Goal: Task Accomplishment & Management: Manage account settings

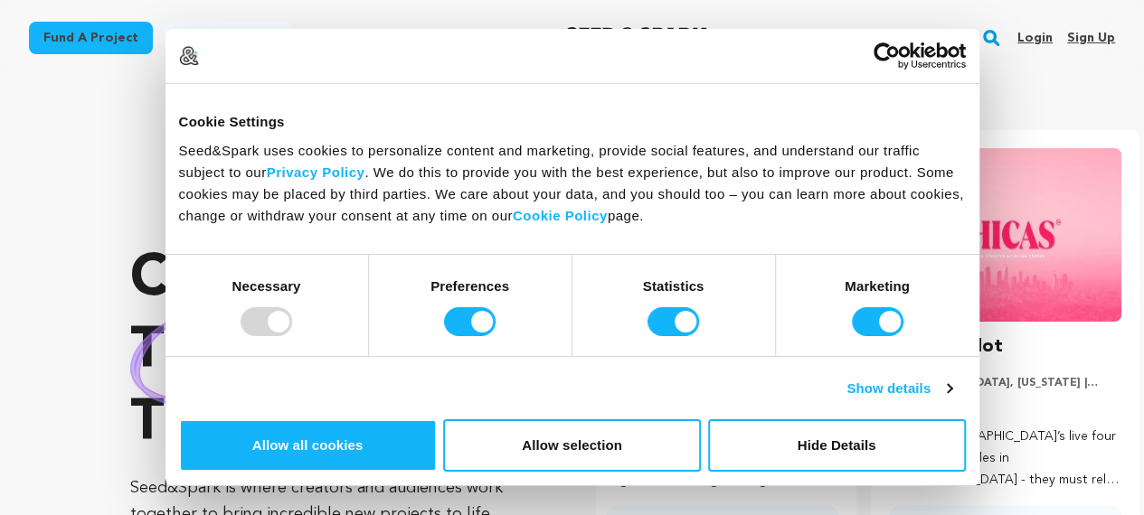
scroll to position [0, 297]
click at [1081, 40] on link "Sign up" at bounding box center [1091, 38] width 48 height 29
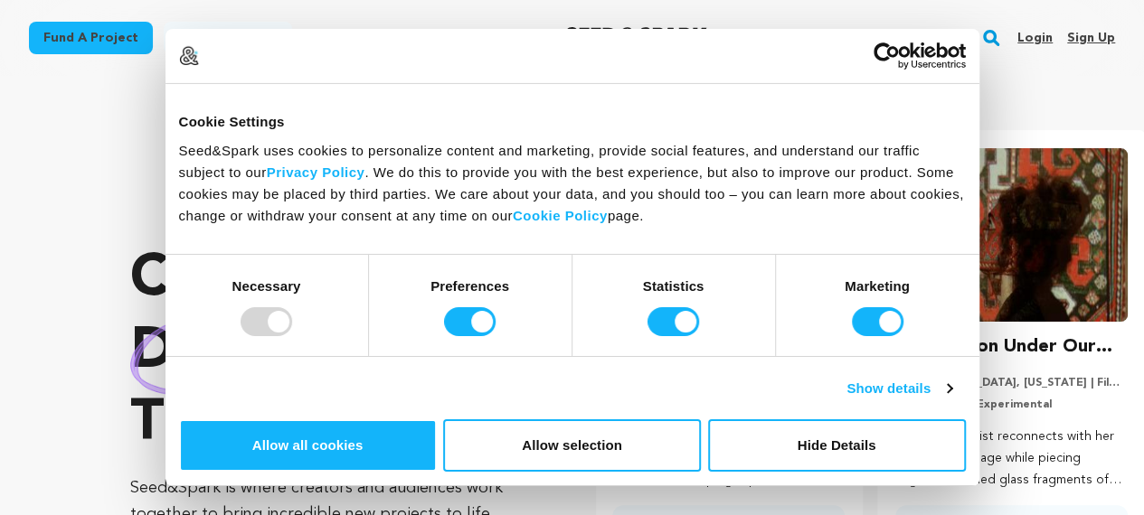
scroll to position [0, 0]
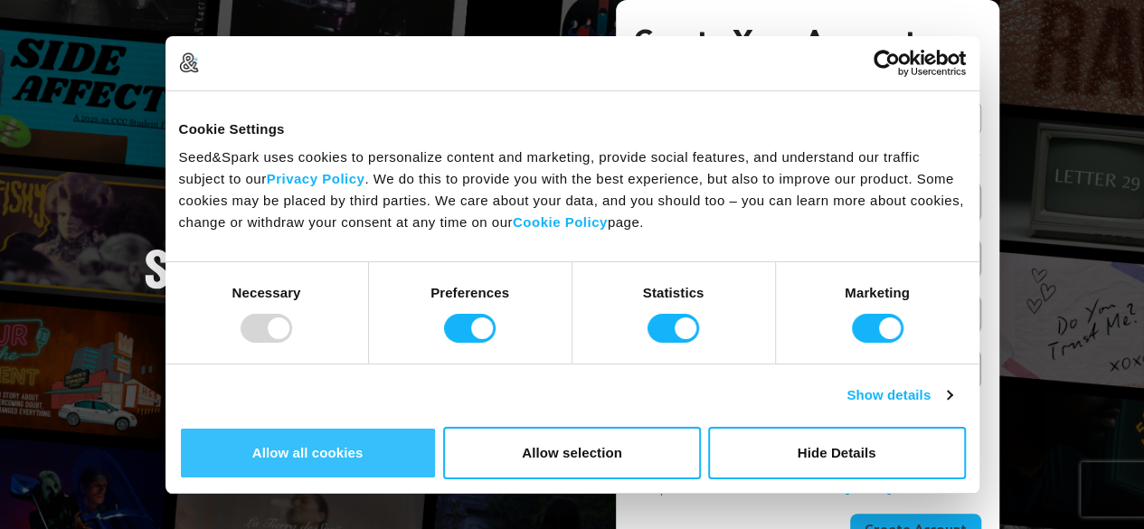
click at [437, 427] on button "Allow all cookies" at bounding box center [308, 453] width 258 height 52
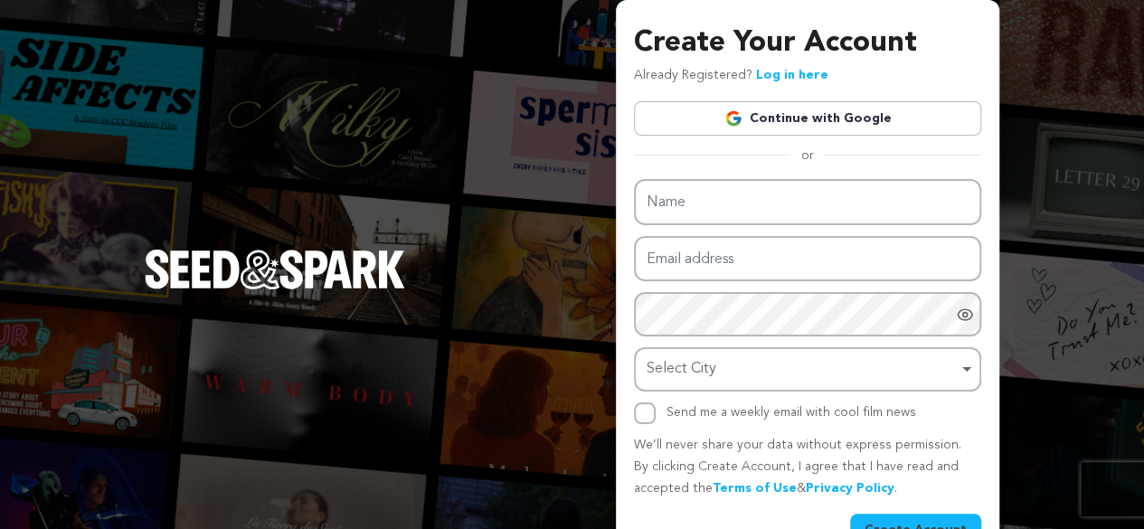
click at [759, 118] on link "Continue with Google" at bounding box center [807, 118] width 347 height 34
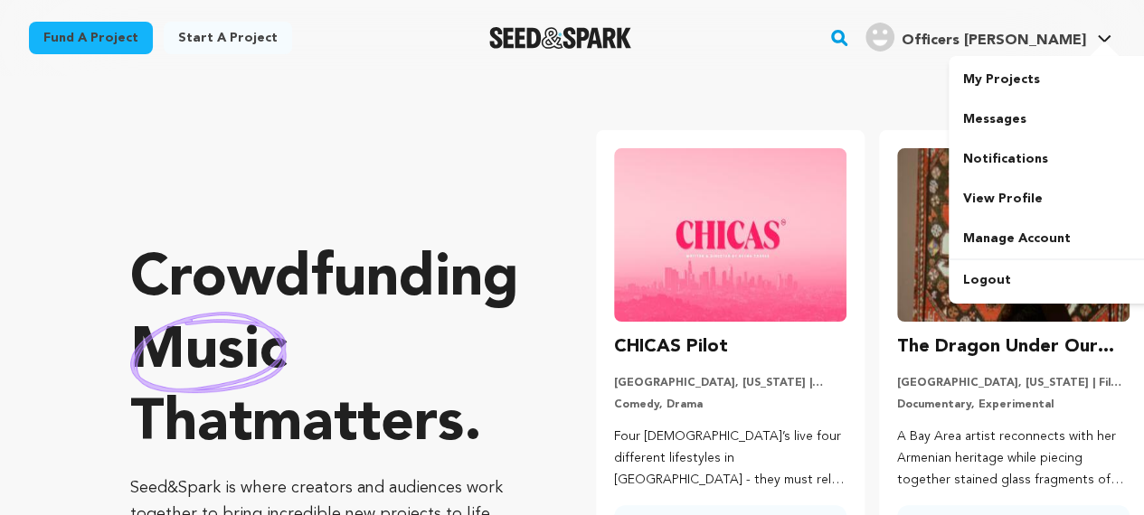
click at [1043, 46] on span "Officers L." at bounding box center [993, 40] width 184 height 14
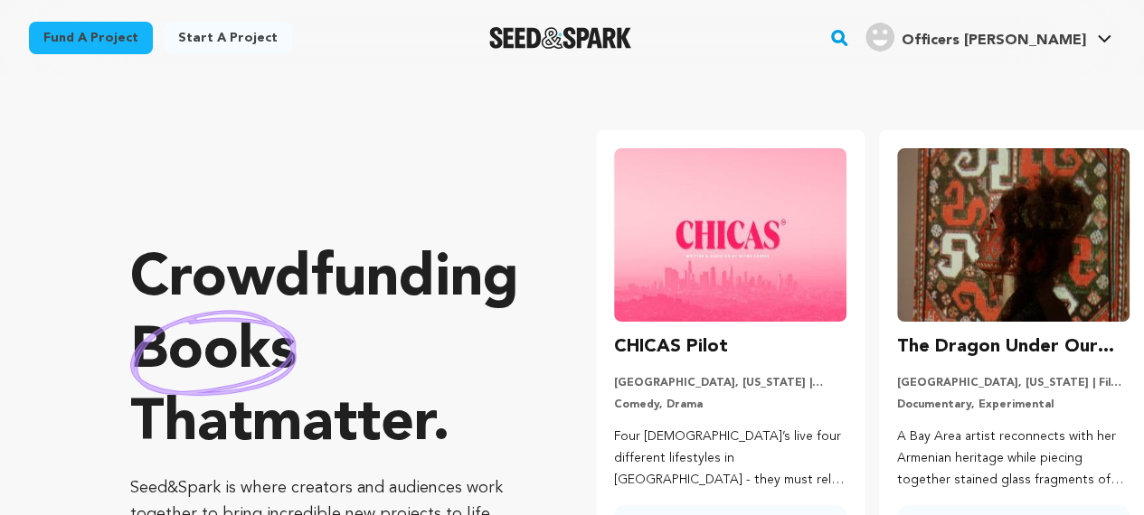
click at [1043, 46] on span "Officers L." at bounding box center [993, 40] width 184 height 14
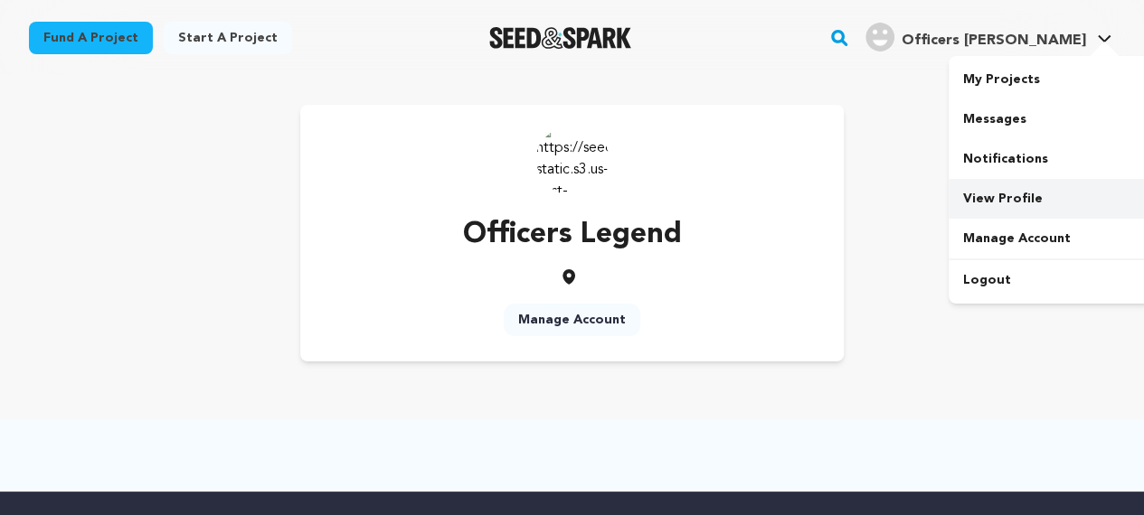
click at [1012, 200] on link "View Profile" at bounding box center [1049, 199] width 203 height 40
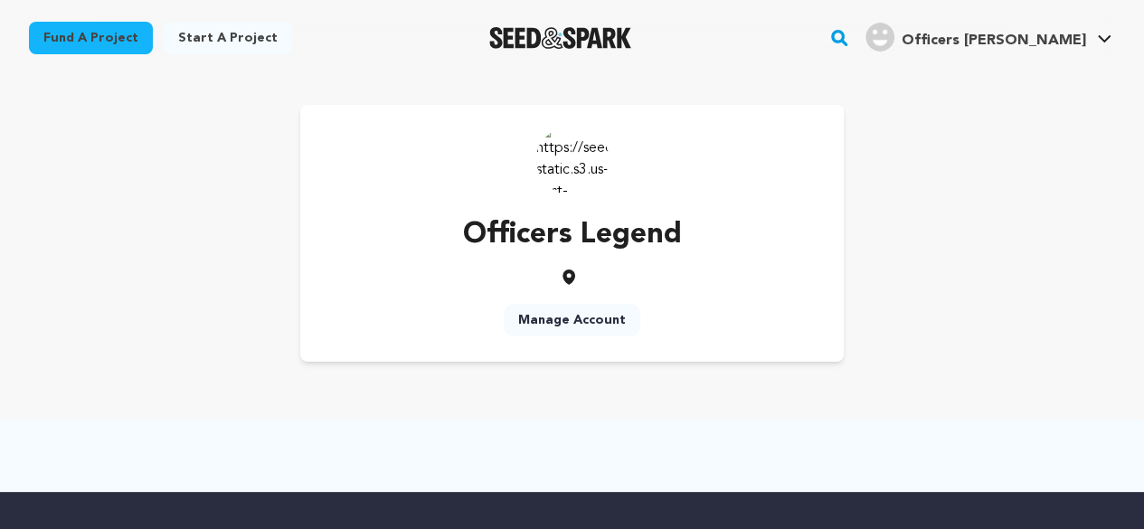
click at [1051, 48] on span "Officers [PERSON_NAME]" at bounding box center [993, 40] width 184 height 14
click at [1051, 42] on span "Officers [PERSON_NAME]" at bounding box center [993, 40] width 184 height 14
click at [576, 316] on link "Manage Account" at bounding box center [572, 320] width 137 height 33
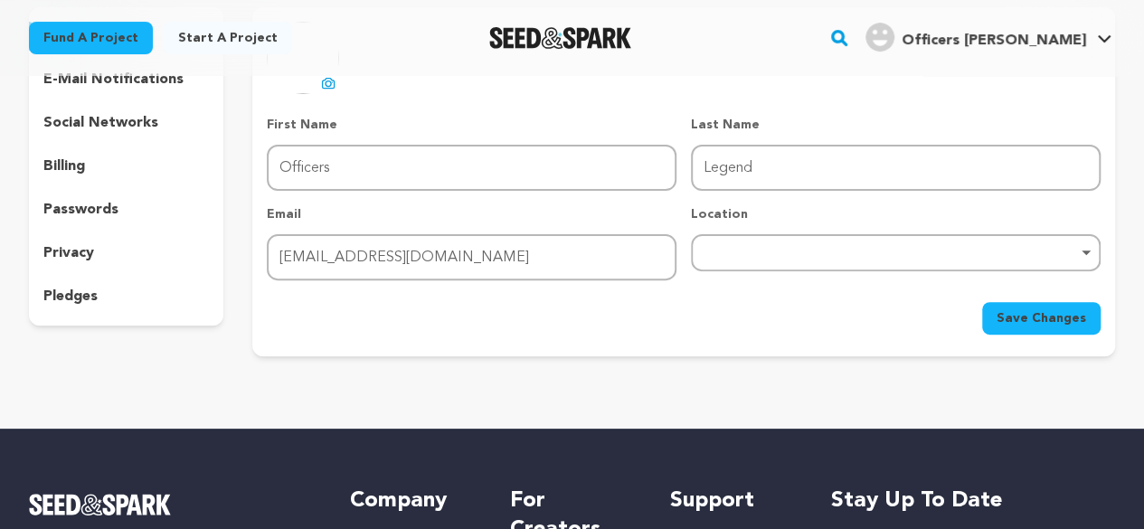
scroll to position [90, 0]
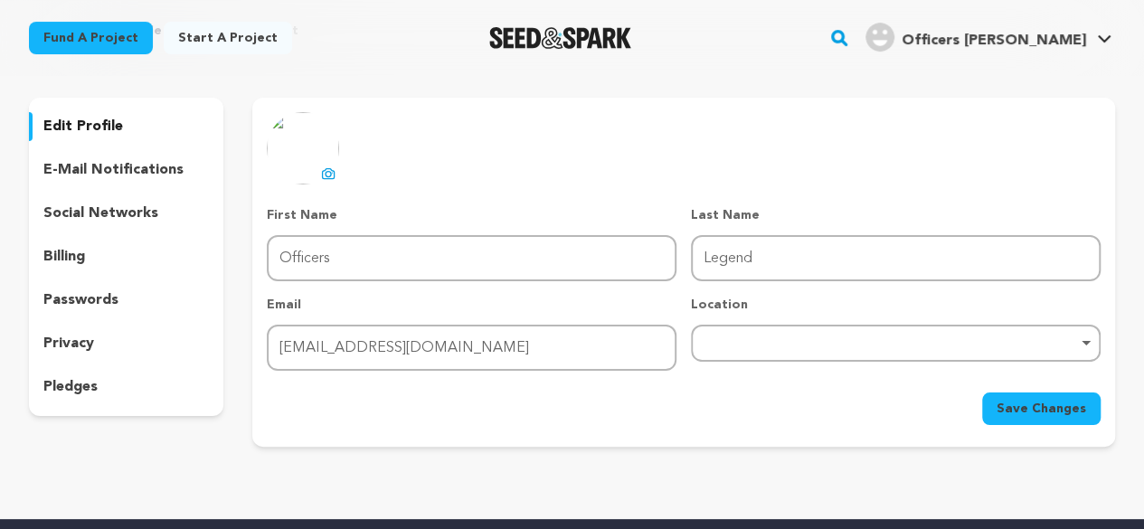
click at [120, 214] on p "social networks" at bounding box center [100, 214] width 115 height 22
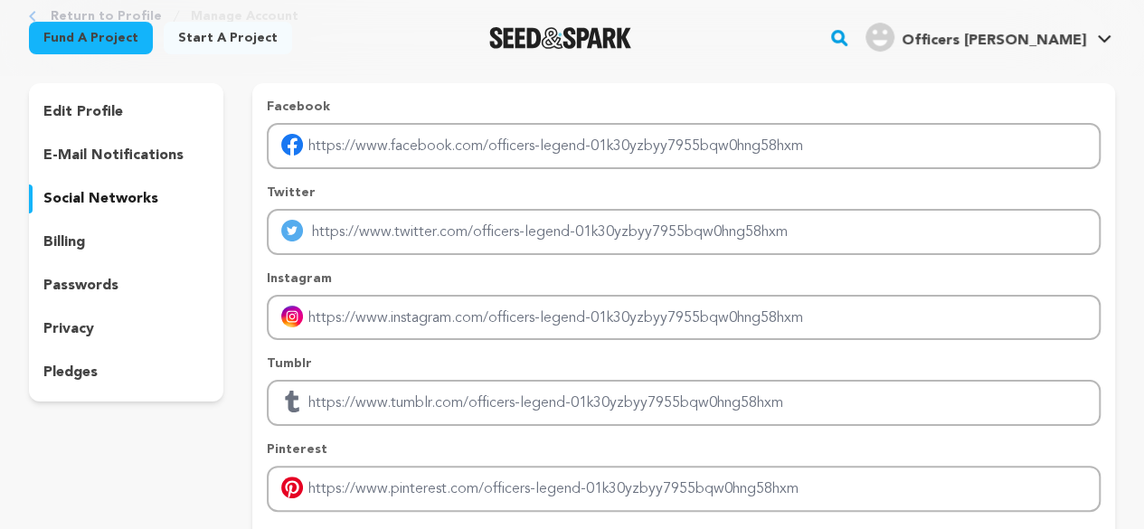
scroll to position [90, 0]
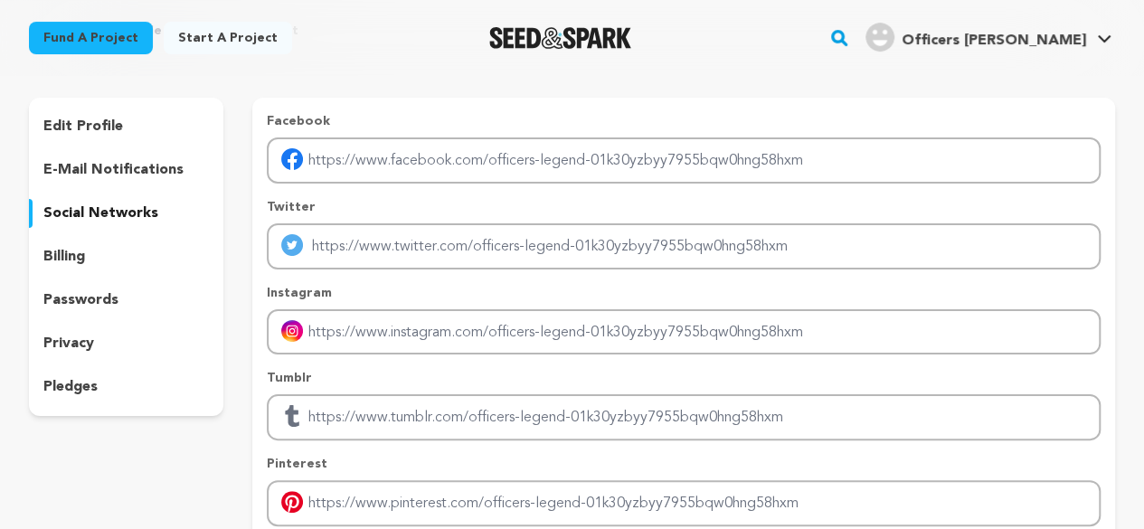
click at [97, 127] on p "edit profile" at bounding box center [83, 127] width 80 height 22
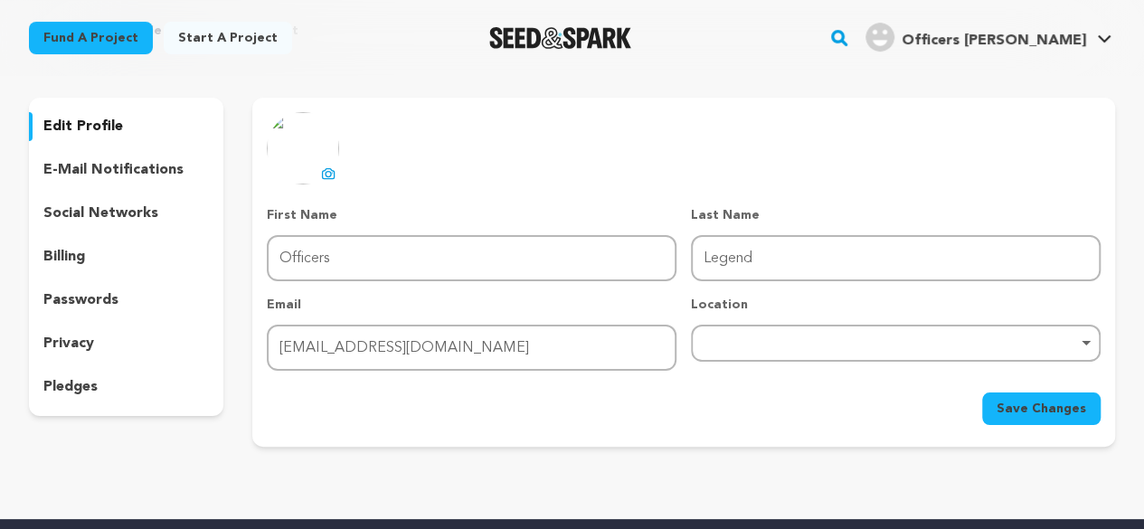
click at [1065, 348] on div "Remove item" at bounding box center [896, 343] width 410 height 37
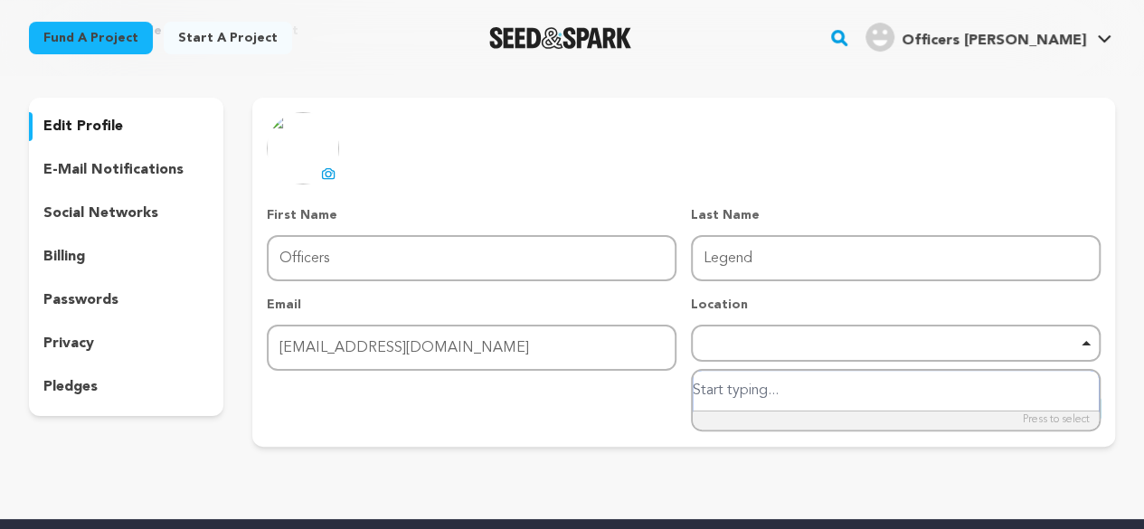
click at [1060, 348] on div "Remove item" at bounding box center [896, 343] width 410 height 37
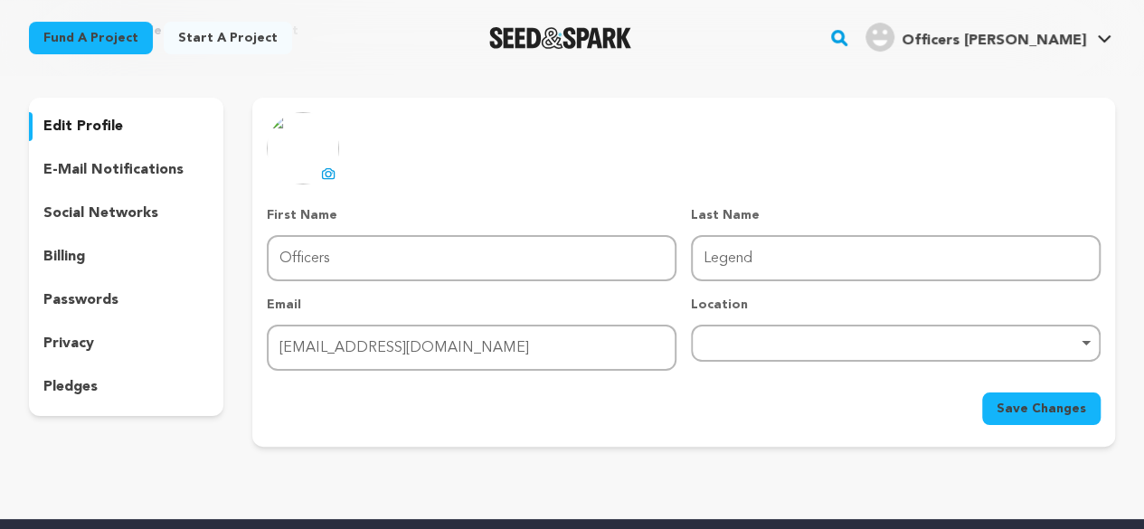
click at [98, 212] on p "social networks" at bounding box center [100, 214] width 115 height 22
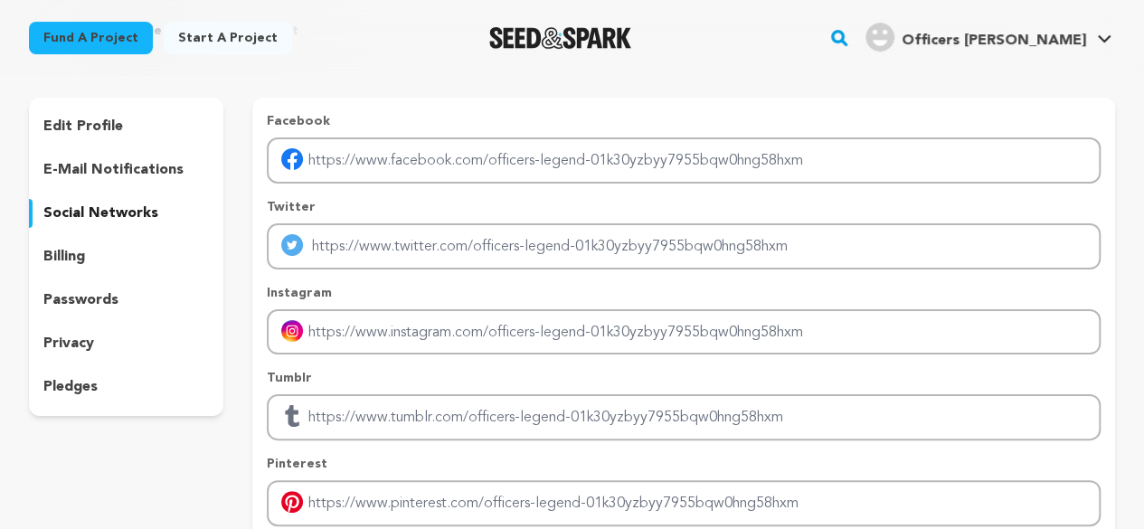
click at [100, 210] on p "social networks" at bounding box center [100, 214] width 115 height 22
click at [97, 127] on p "edit profile" at bounding box center [83, 127] width 80 height 22
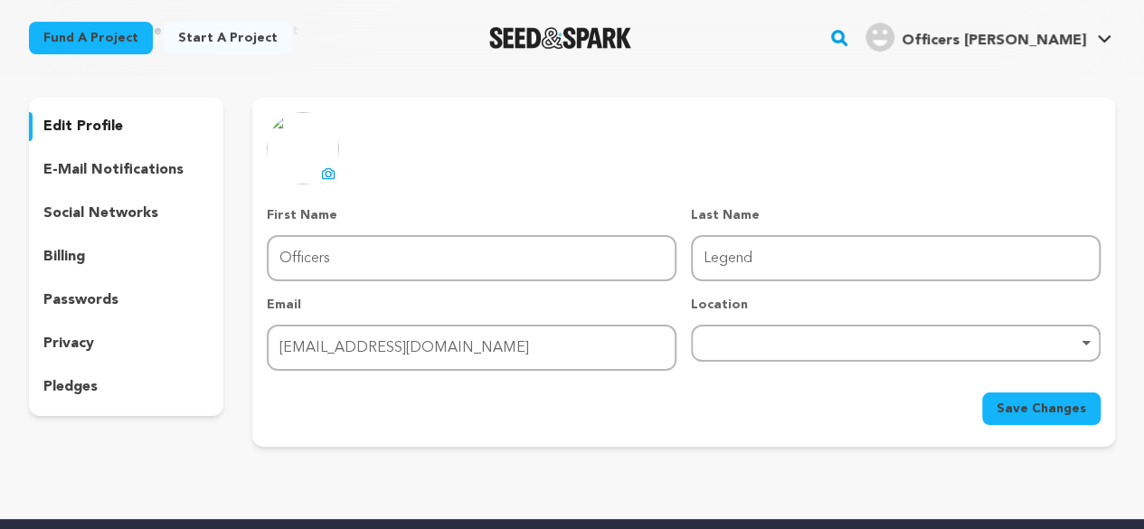
click at [295, 161] on img at bounding box center [303, 148] width 72 height 72
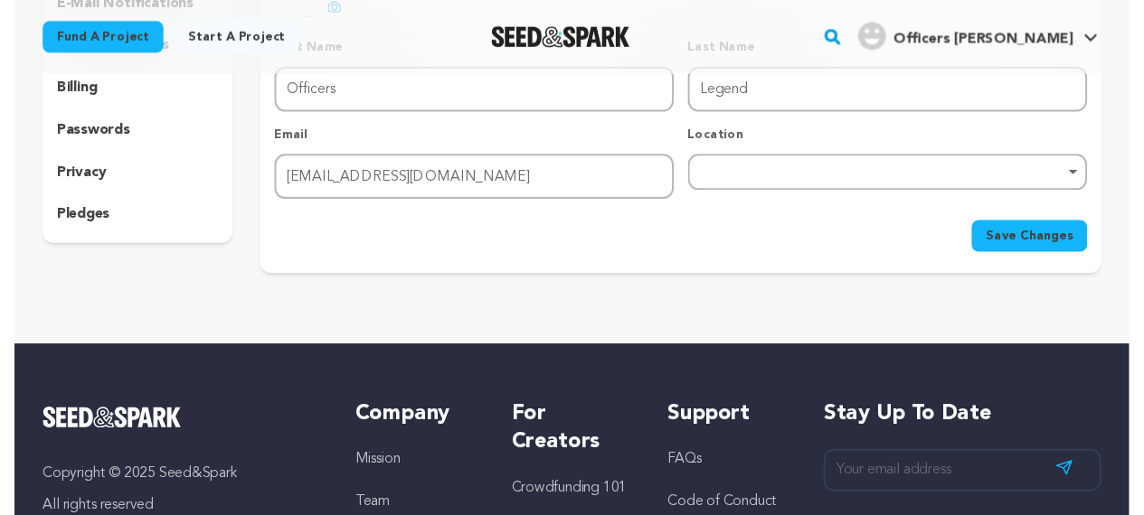
scroll to position [90, 0]
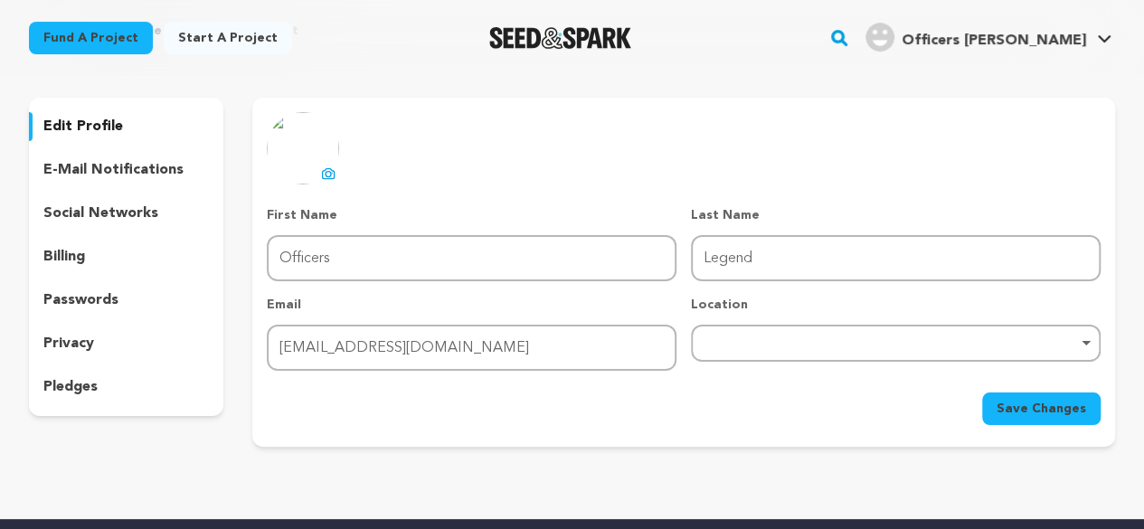
click at [108, 220] on p "social networks" at bounding box center [100, 214] width 115 height 22
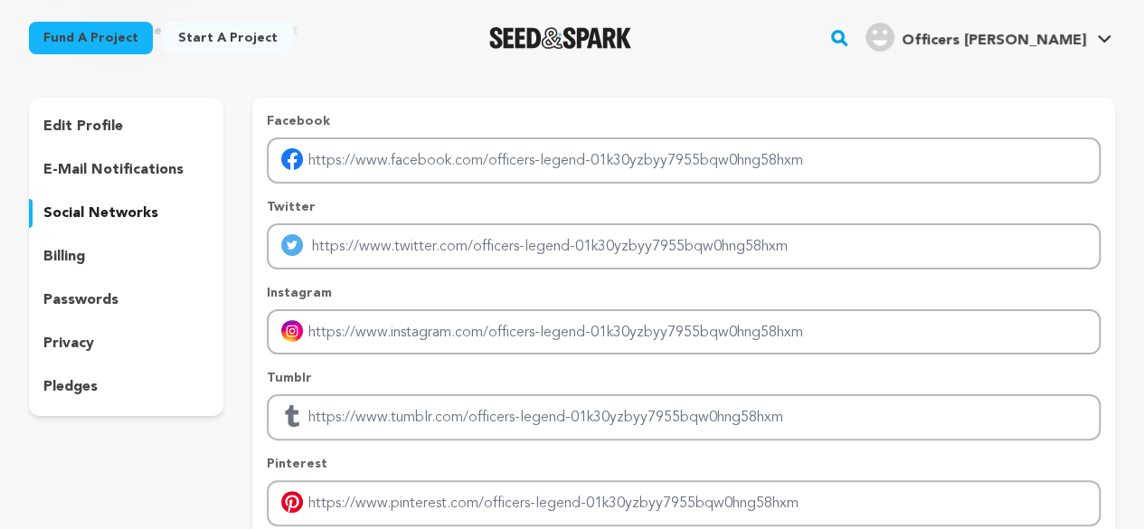
click at [117, 166] on p "e-mail notifications" at bounding box center [113, 170] width 140 height 22
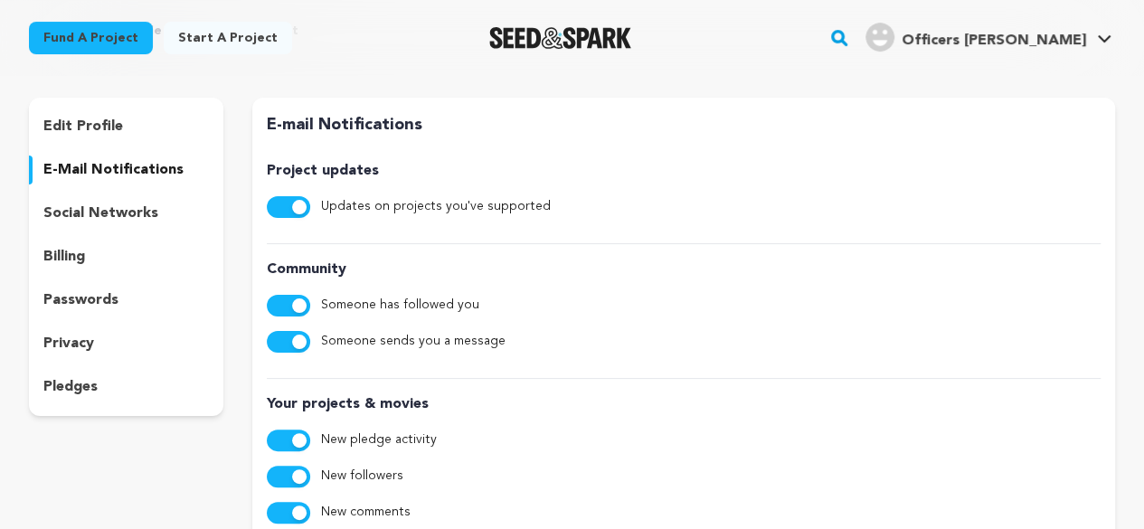
click at [99, 131] on p "edit profile" at bounding box center [83, 127] width 80 height 22
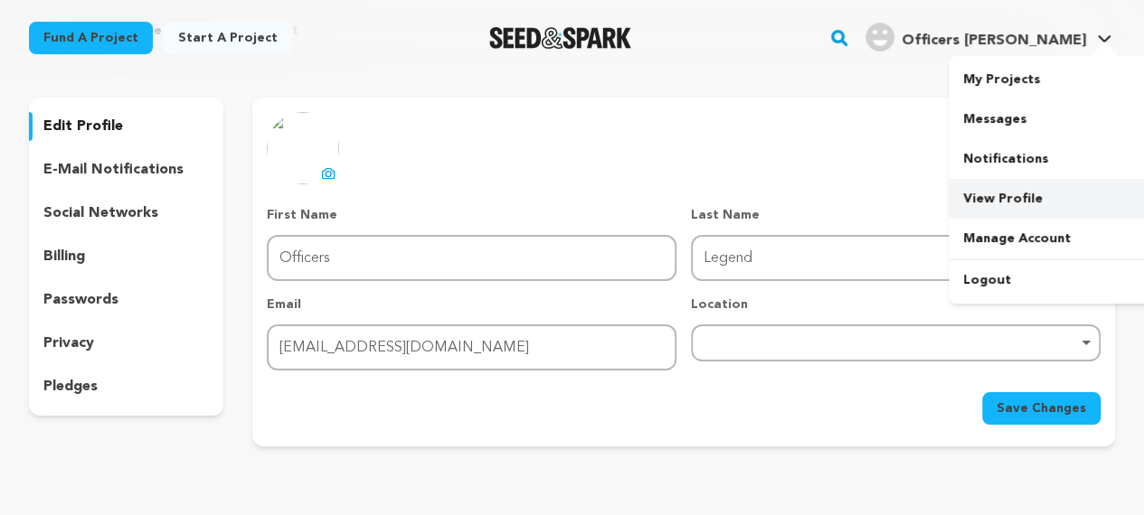
click at [1021, 203] on link "View Profile" at bounding box center [1049, 199] width 203 height 40
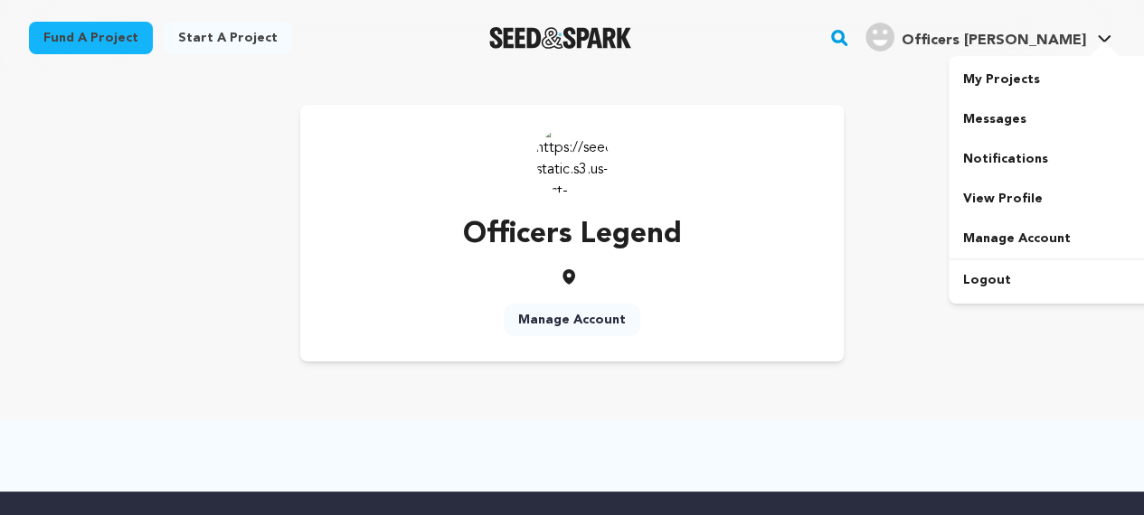
click at [1047, 39] on span "Officers [PERSON_NAME]" at bounding box center [993, 40] width 184 height 14
click at [1013, 78] on link "My Projects" at bounding box center [1049, 80] width 203 height 40
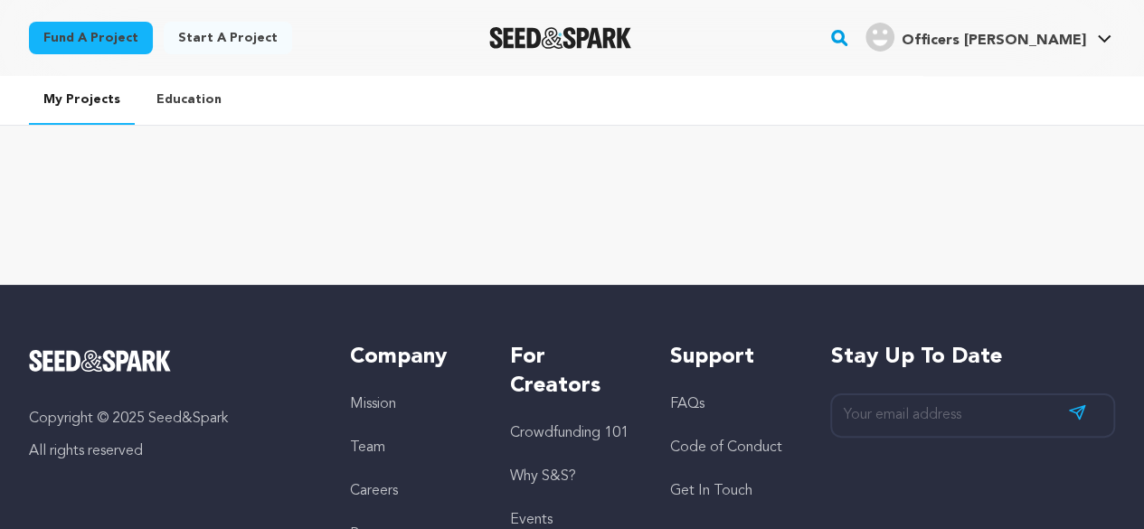
click at [212, 48] on link "Start a project" at bounding box center [228, 38] width 128 height 33
